Goal: Navigation & Orientation: Find specific page/section

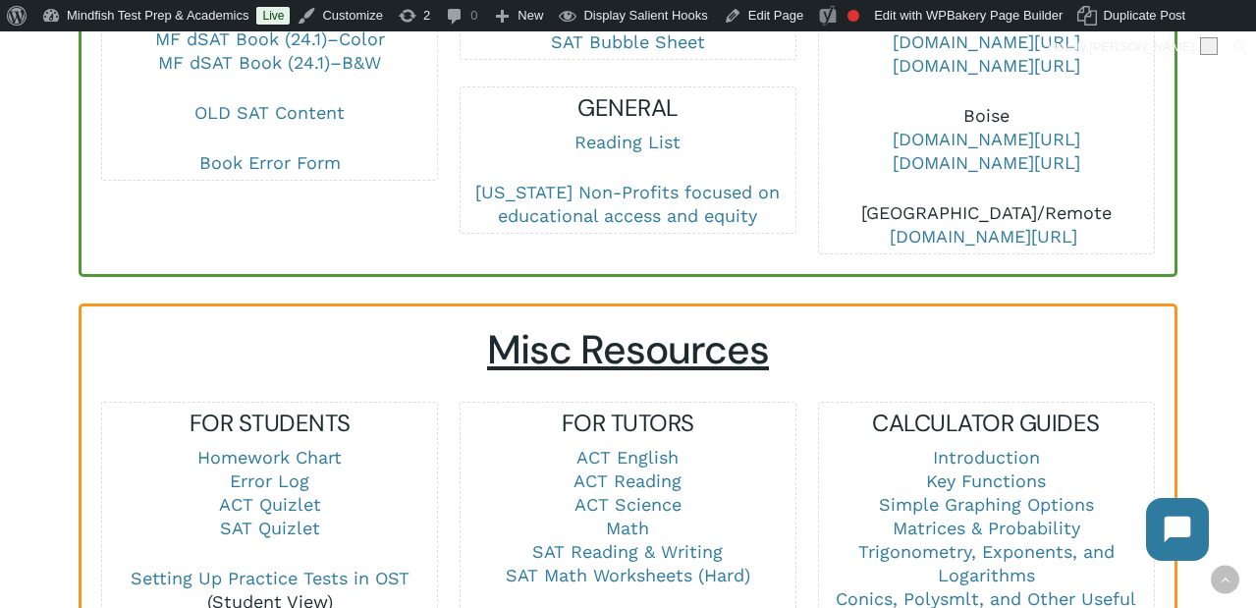
scroll to position [1114, 0]
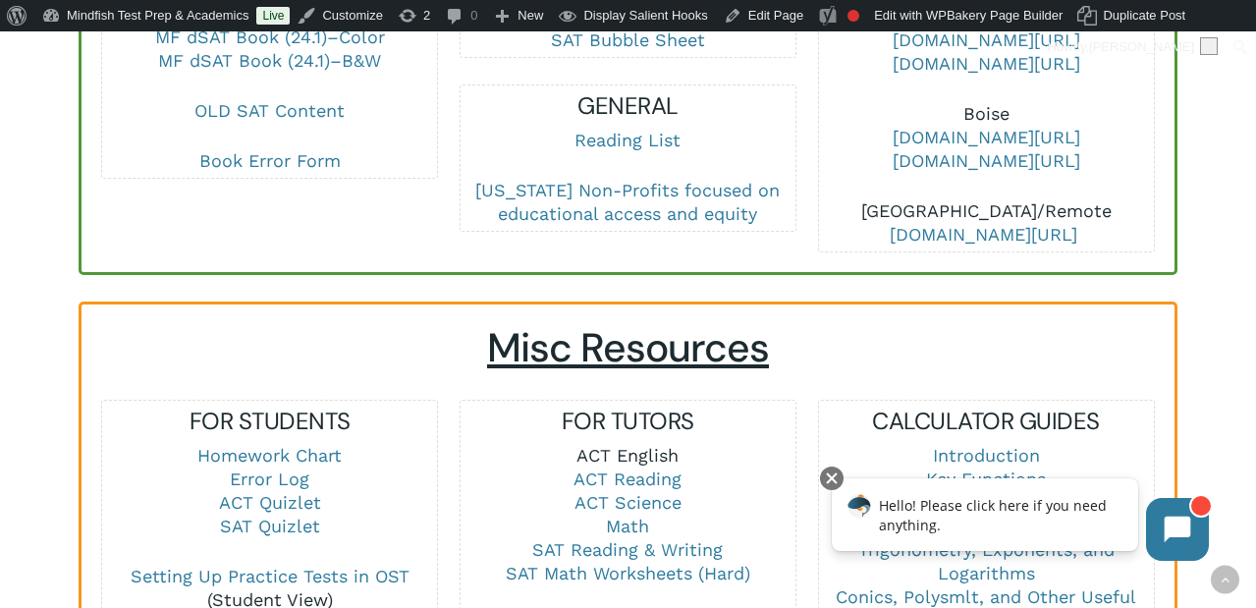
click at [649, 445] on link "ACT English" at bounding box center [627, 455] width 102 height 21
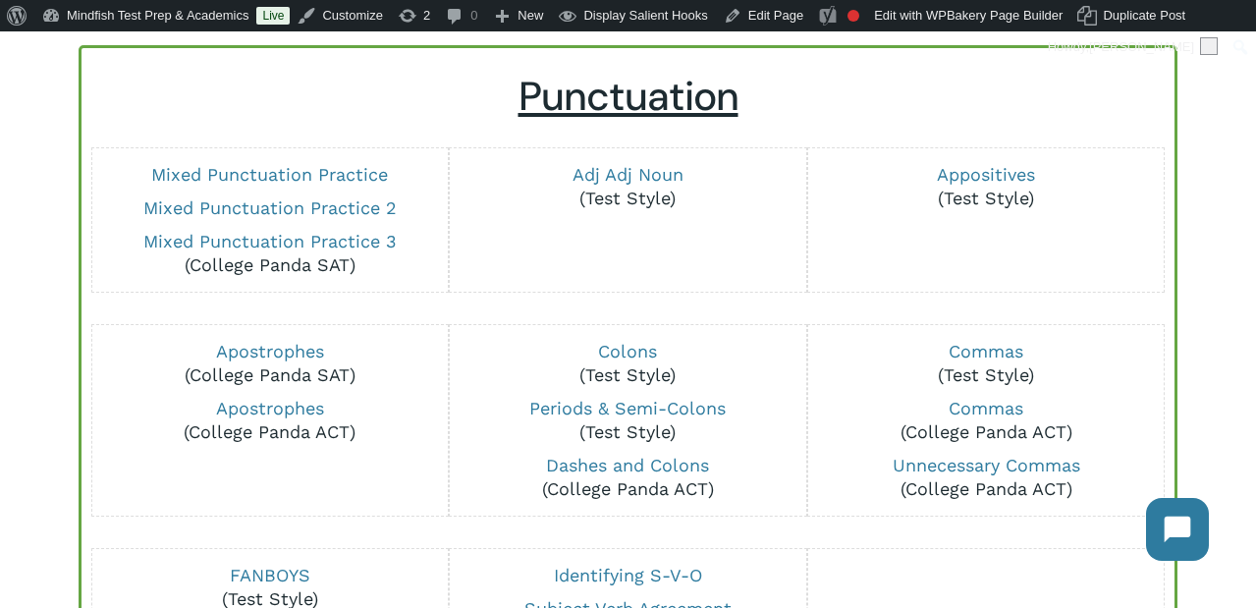
scroll to position [199, 0]
click at [356, 238] on link "Mixed Punctuation Practice 3" at bounding box center [269, 242] width 253 height 21
